Goal: Transaction & Acquisition: Obtain resource

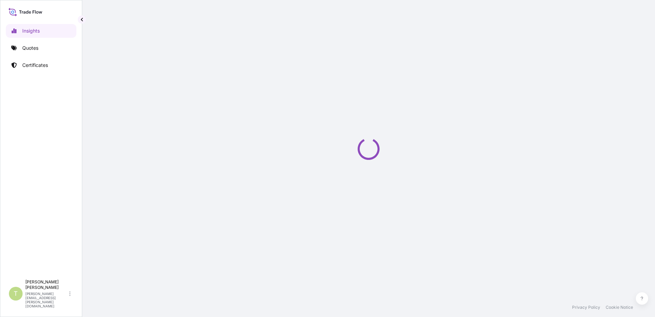
select select "2025"
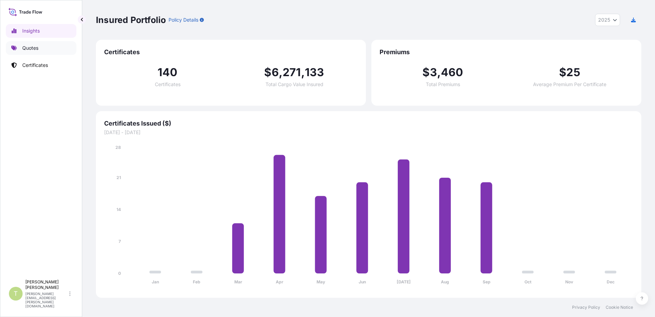
click at [43, 48] on link "Quotes" at bounding box center [41, 48] width 71 height 14
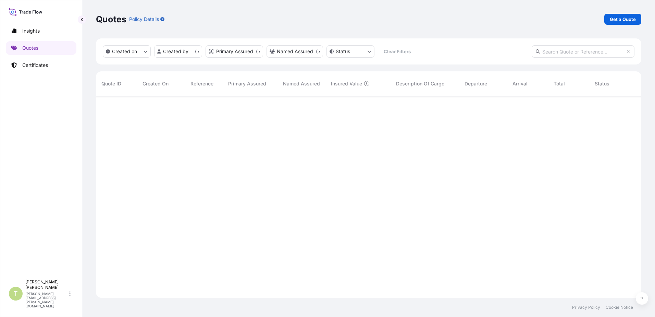
scroll to position [200, 540]
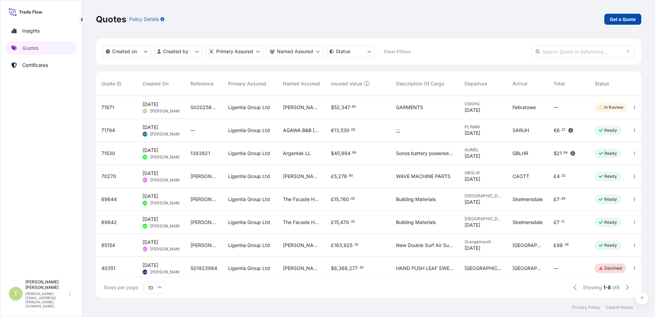
click at [623, 22] on p "Get a Quote" at bounding box center [623, 19] width 26 height 7
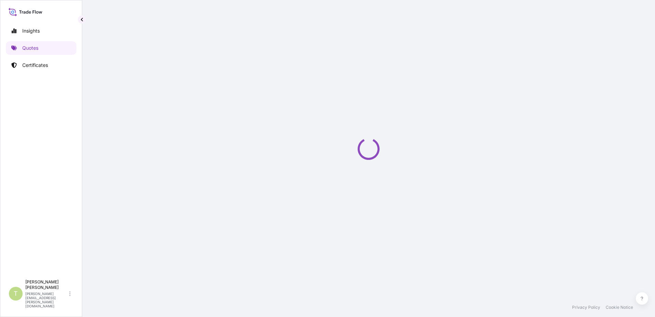
select select "Sea"
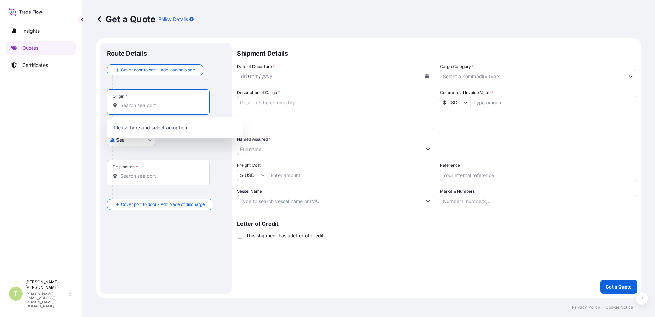
click at [149, 106] on input "Origin *" at bounding box center [160, 105] width 81 height 7
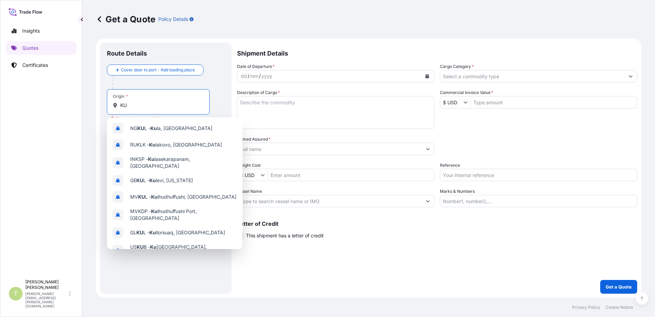
type input "K"
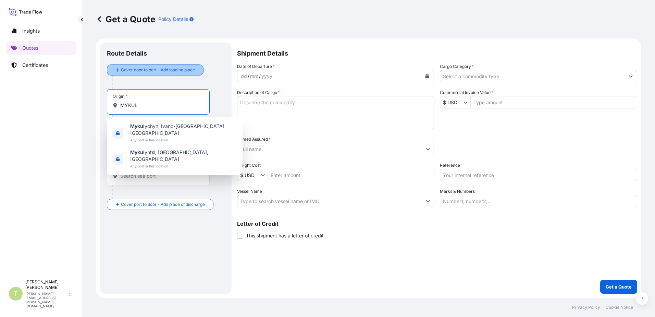
type input "MYKUL"
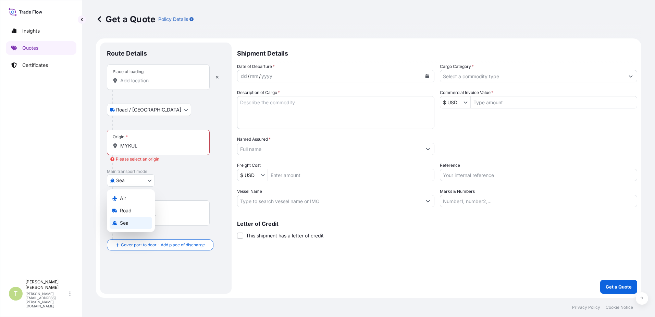
click at [151, 182] on body "Insights Quotes Certificates T [PERSON_NAME] [PERSON_NAME][EMAIL_ADDRESS][PERSO…" at bounding box center [327, 158] width 655 height 317
click at [135, 197] on div "Air" at bounding box center [131, 198] width 42 height 12
select select "Air"
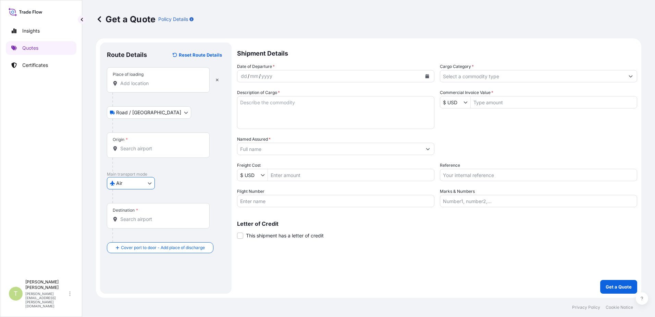
click at [188, 170] on div at bounding box center [160, 165] width 97 height 14
click at [152, 150] on input "Origin *" at bounding box center [160, 148] width 81 height 7
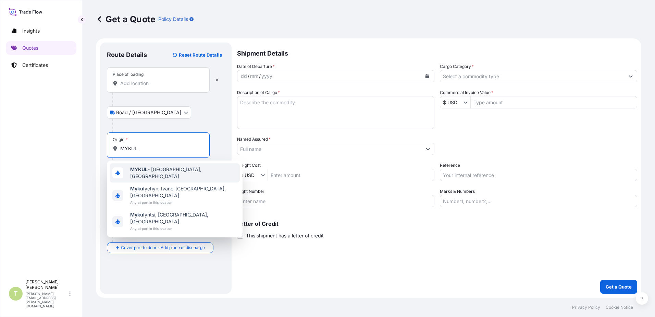
click at [176, 175] on div "MYKUL - [GEOGRAPHIC_DATA], [GEOGRAPHIC_DATA]" at bounding box center [175, 172] width 130 height 19
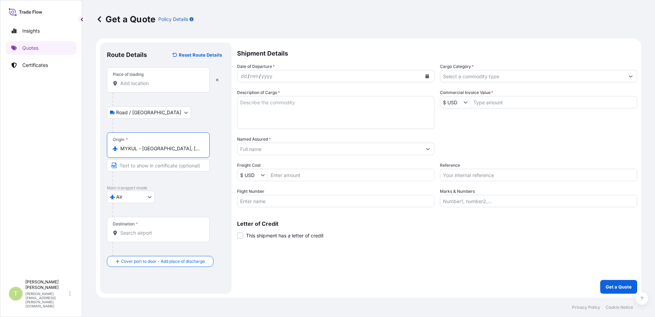
type input "MYKUL - [GEOGRAPHIC_DATA], [GEOGRAPHIC_DATA]"
click at [194, 188] on p "Main transport mode" at bounding box center [166, 187] width 118 height 5
click at [144, 233] on input "Destination *" at bounding box center [160, 232] width 81 height 7
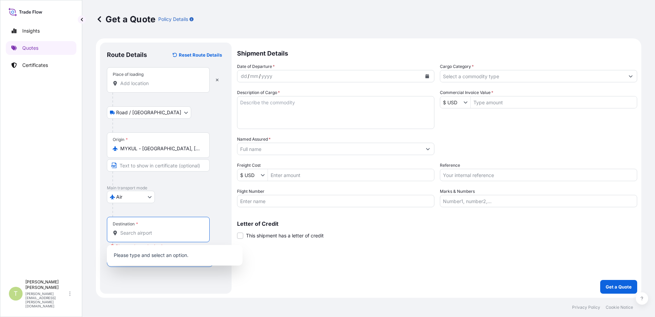
click at [130, 233] on input "Destination * Please select a destination" at bounding box center [160, 232] width 81 height 7
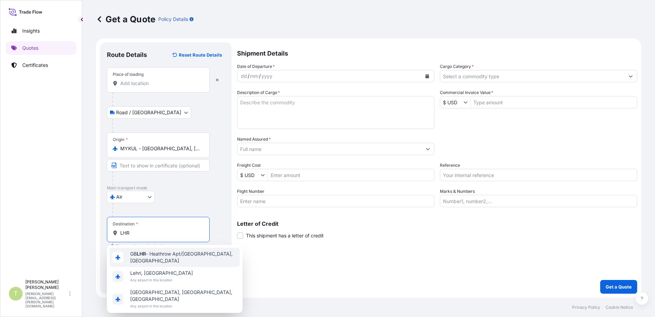
click at [172, 258] on span "GB LHR - Heathrow Apt/[GEOGRAPHIC_DATA], [GEOGRAPHIC_DATA]" at bounding box center [183, 257] width 107 height 14
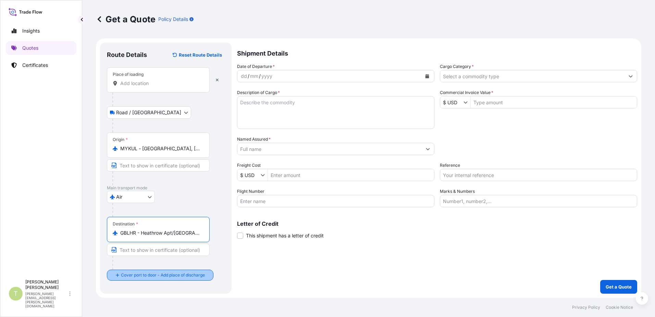
type input "GBLHR - Heathrow Apt/[GEOGRAPHIC_DATA], [GEOGRAPHIC_DATA]"
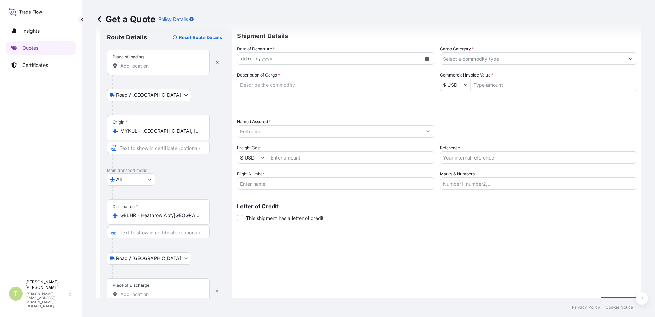
scroll to position [34, 0]
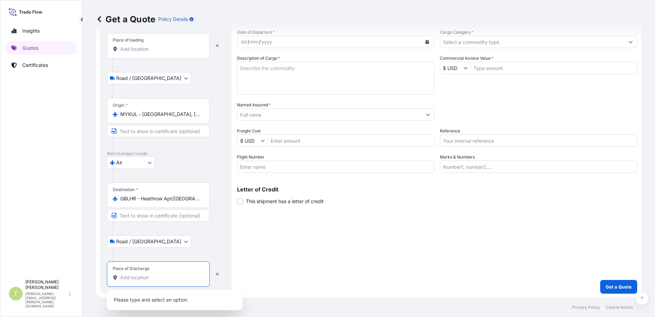
click at [163, 280] on input "Place of Discharge" at bounding box center [160, 277] width 81 height 7
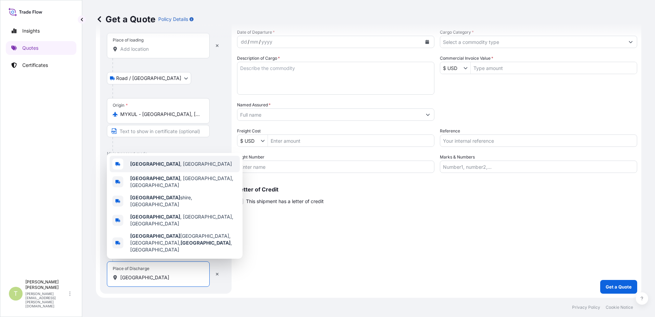
click at [164, 167] on span "[GEOGRAPHIC_DATA] , [GEOGRAPHIC_DATA]" at bounding box center [181, 163] width 102 height 7
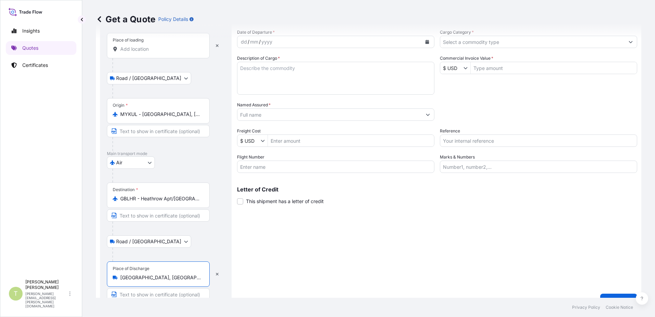
type input "[GEOGRAPHIC_DATA], [GEOGRAPHIC_DATA]"
click at [288, 39] on div "dd / mm / yyyy" at bounding box center [330, 42] width 184 height 12
click at [426, 41] on icon "Calendar" at bounding box center [428, 42] width 4 height 4
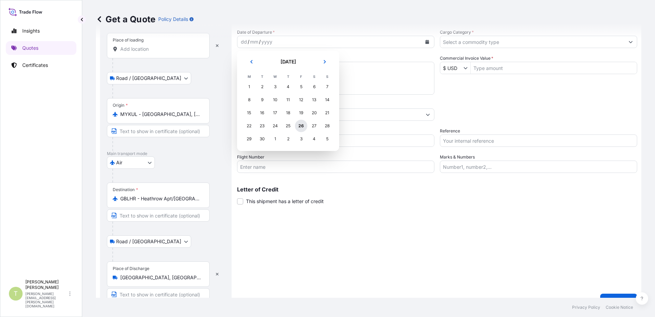
click at [302, 125] on div "26" at bounding box center [301, 126] width 12 height 12
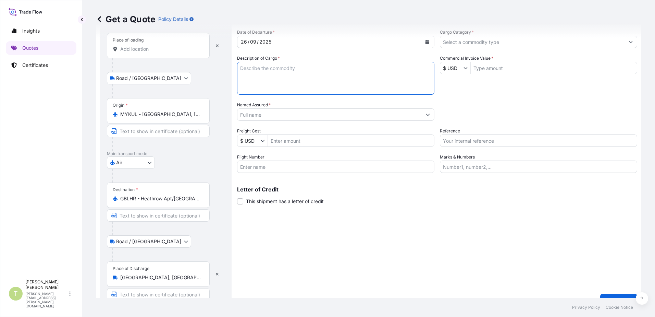
click at [289, 68] on textarea "Description of Cargo *" at bounding box center [335, 78] width 197 height 33
type textarea "GARMENTS"
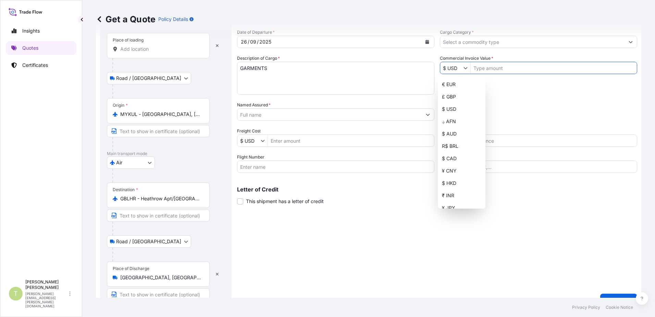
click at [304, 114] on input "Named Assured *" at bounding box center [330, 114] width 184 height 12
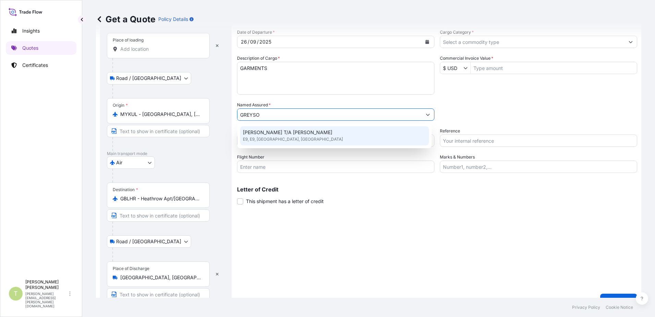
click at [309, 132] on span "[PERSON_NAME] T/A [PERSON_NAME]" at bounding box center [287, 132] width 89 height 7
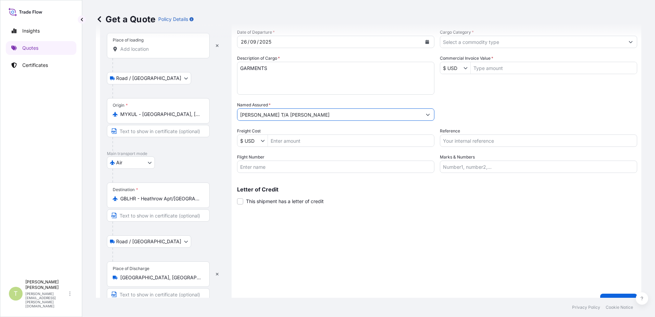
type input "[PERSON_NAME] T/A [PERSON_NAME]"
click at [312, 142] on input "Freight Cost" at bounding box center [351, 140] width 166 height 12
type input "15,223"
click at [333, 165] on input "Flight Number" at bounding box center [335, 166] width 197 height 12
drag, startPoint x: 300, startPoint y: 141, endPoint x: 220, endPoint y: 141, distance: 80.2
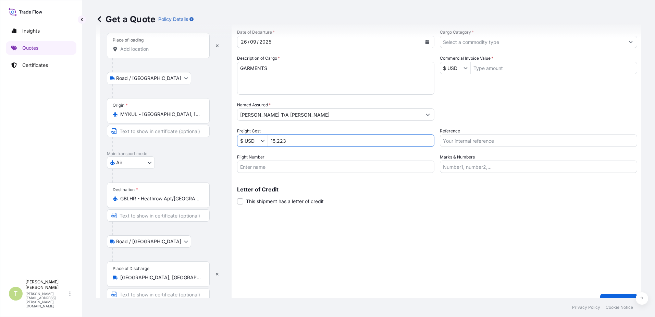
click at [220, 141] on form "Route Details Reset Route Details Place of loading Road / Inland Road / Inland …" at bounding box center [369, 157] width 546 height 307
click at [486, 69] on input "Commercial Invoice Value *" at bounding box center [554, 68] width 166 height 12
paste input "15,223"
type input "15,223"
click at [496, 43] on input "Cargo Category *" at bounding box center [532, 42] width 184 height 12
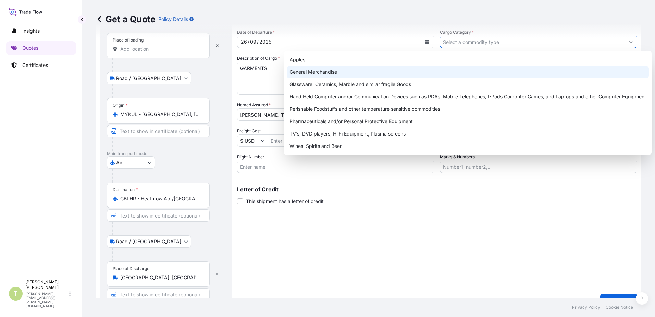
click at [327, 71] on div "General Merchandise" at bounding box center [468, 72] width 362 height 12
type input "General Merchandise"
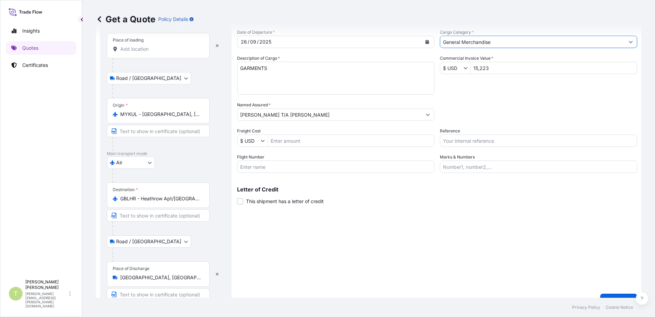
click at [302, 166] on input "Flight Number" at bounding box center [335, 166] width 197 height 12
click at [284, 167] on input "Flight Number" at bounding box center [335, 166] width 197 height 12
type input "MH2"
type input "A"
type input "[PERSON_NAME]"
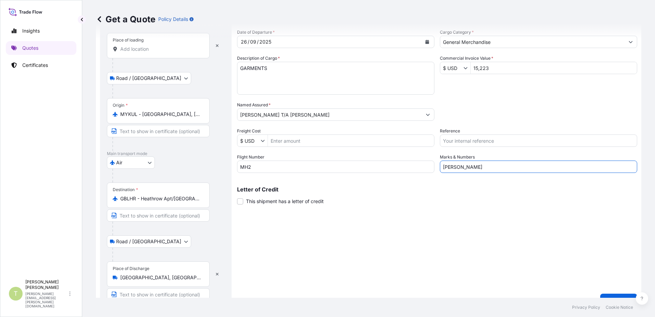
click at [424, 202] on div "Letter of Credit This shipment has a letter of credit Letter of credit * Letter…" at bounding box center [437, 195] width 400 height 18
click at [305, 141] on input "Freight Cost" at bounding box center [351, 140] width 166 height 12
type input "754"
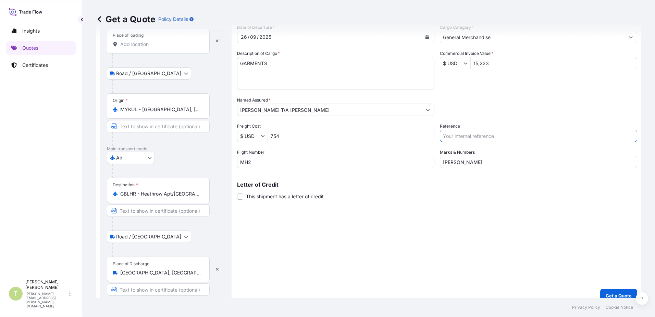
scroll to position [48, 0]
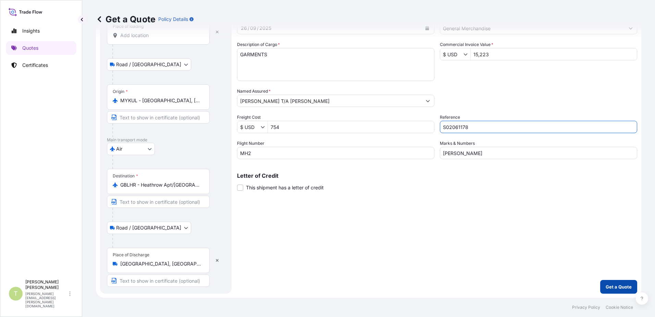
type input "S02061178"
click at [608, 288] on p "Get a Quote" at bounding box center [619, 286] width 26 height 7
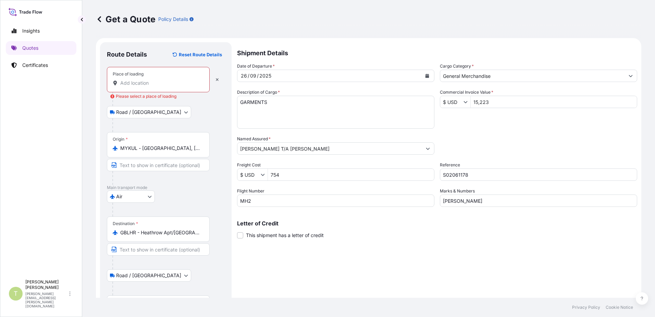
scroll to position [0, 0]
click at [152, 113] on body "Insights Quotes Certificates T [PERSON_NAME] [PERSON_NAME][EMAIL_ADDRESS][PERSO…" at bounding box center [327, 158] width 655 height 317
click at [178, 87] on div "Place of loading" at bounding box center [158, 79] width 103 height 25
click at [178, 87] on input "Place of loading Please select a place of loading" at bounding box center [160, 83] width 81 height 7
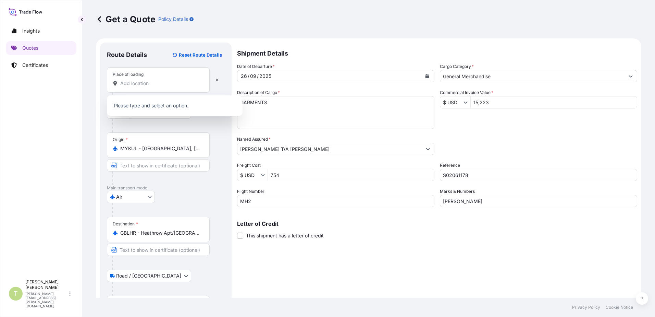
click at [222, 64] on div "Route Details Reset Route Details" at bounding box center [166, 58] width 118 height 18
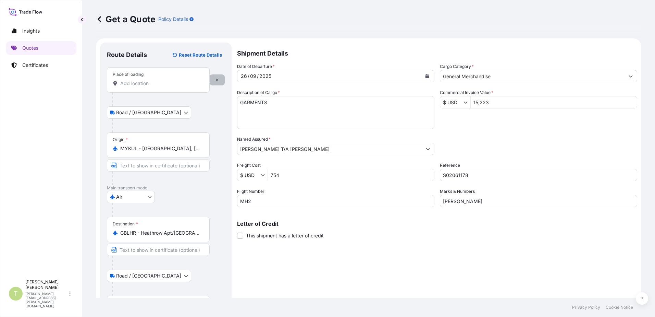
click at [216, 81] on icon "button" at bounding box center [217, 80] width 4 height 4
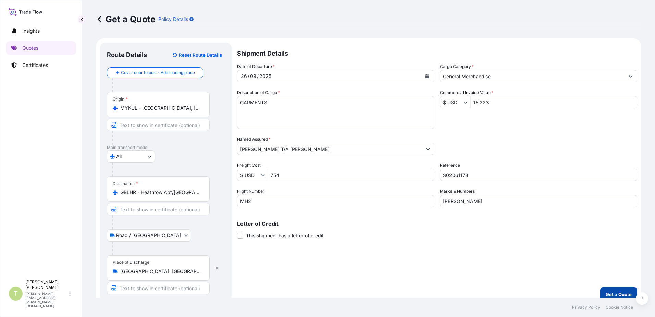
click at [605, 290] on button "Get a Quote" at bounding box center [618, 294] width 37 height 14
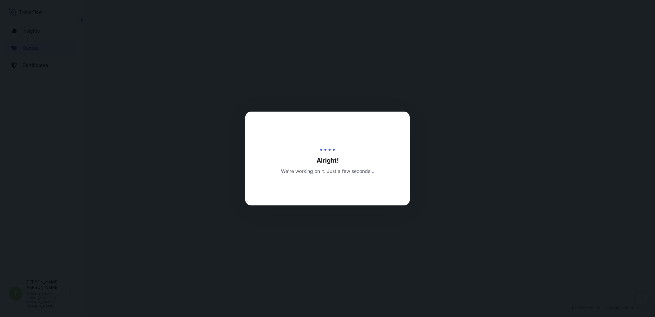
select select "Air"
select select "Road / [GEOGRAPHIC_DATA]"
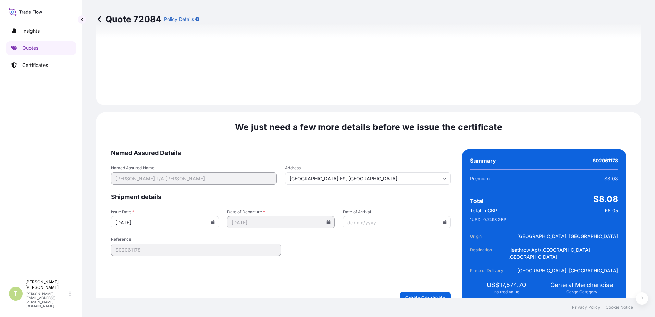
scroll to position [844, 0]
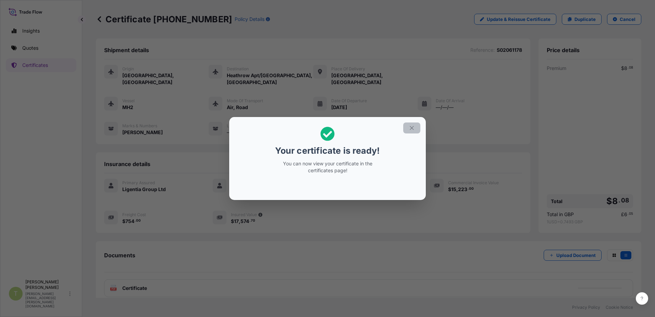
click at [411, 129] on icon "button" at bounding box center [412, 128] width 4 height 4
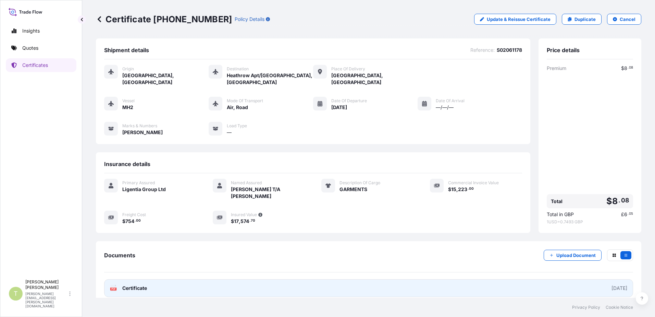
click at [133, 287] on span "Certificate" at bounding box center [134, 287] width 25 height 7
